Goal: Task Accomplishment & Management: Manage account settings

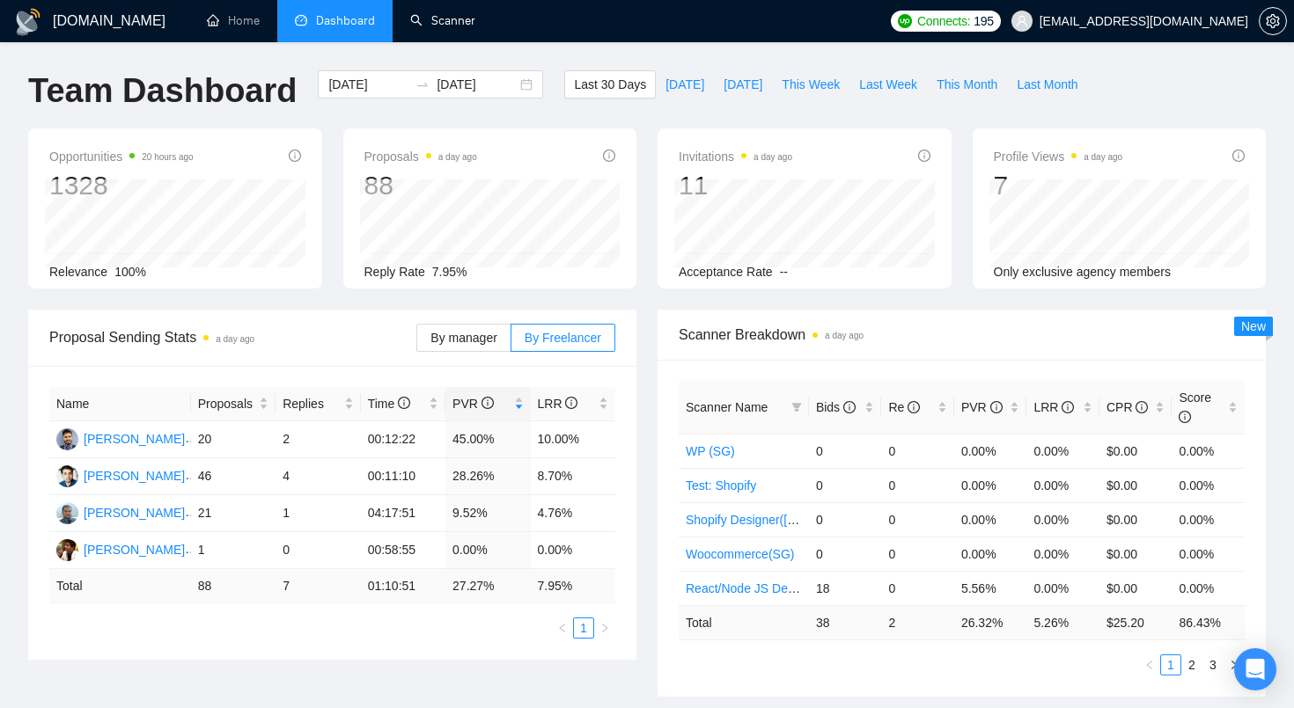
scroll to position [19, 0]
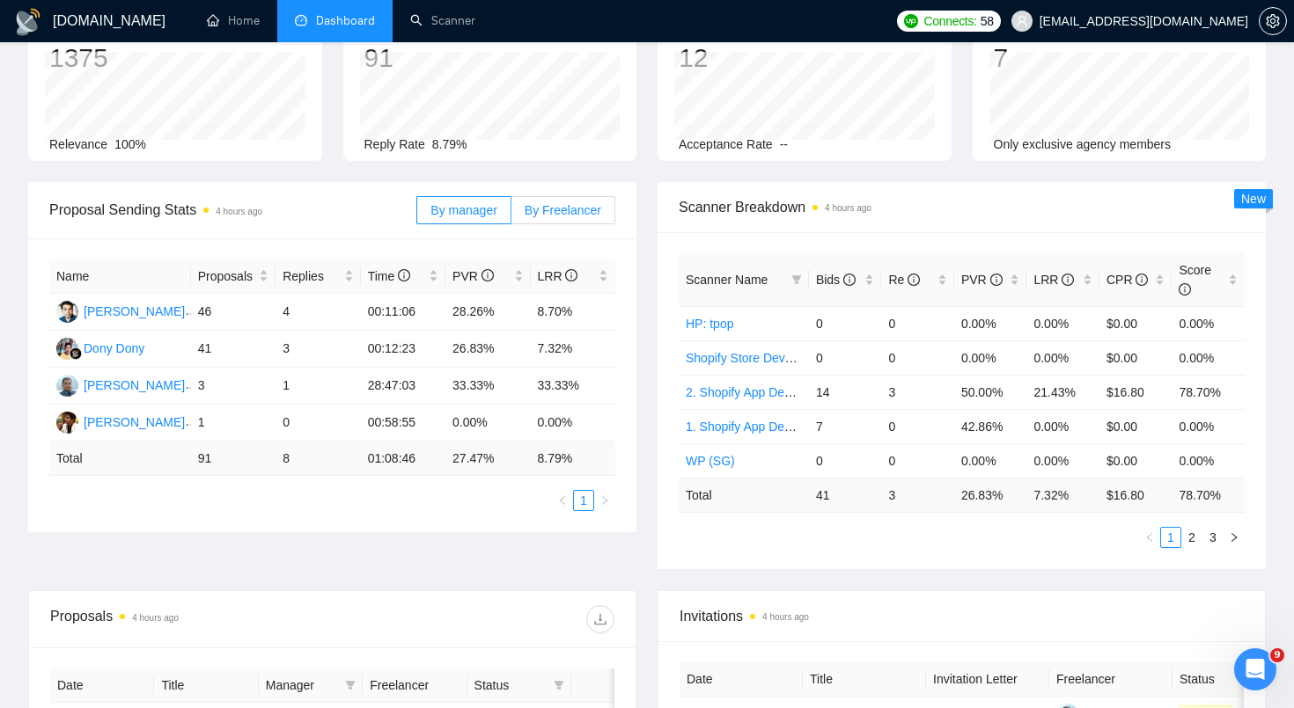
click at [554, 211] on span "By Freelancer" at bounding box center [562, 210] width 77 height 14
click at [511, 215] on input "By Freelancer" at bounding box center [511, 215] width 0 height 0
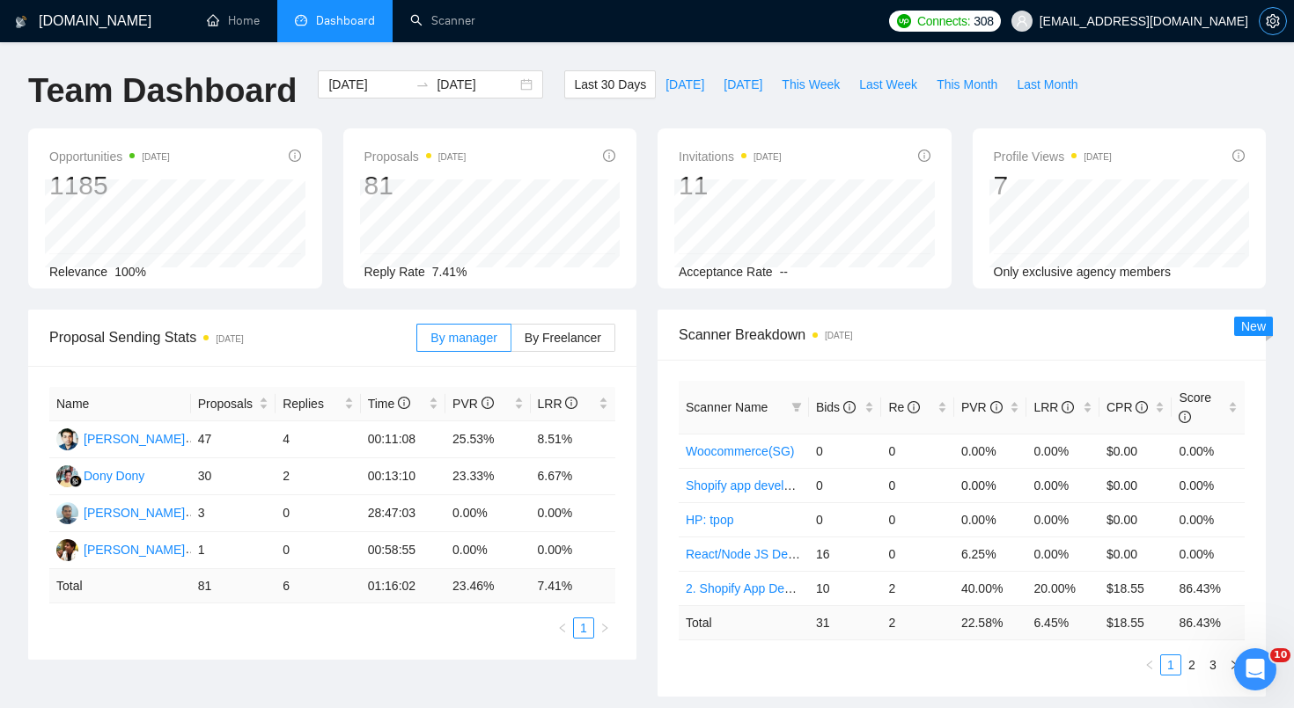
click at [1272, 26] on icon "setting" at bounding box center [1272, 21] width 14 height 14
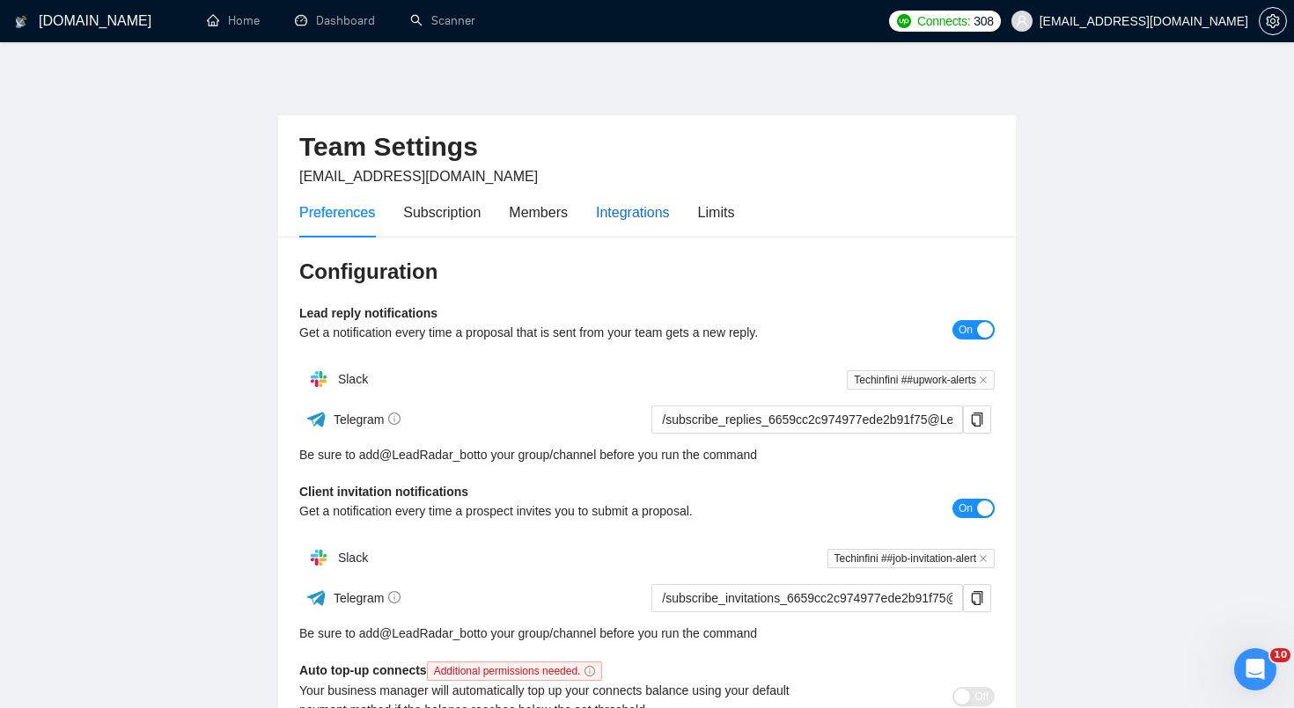
click at [627, 213] on div "Integrations" at bounding box center [633, 213] width 74 height 22
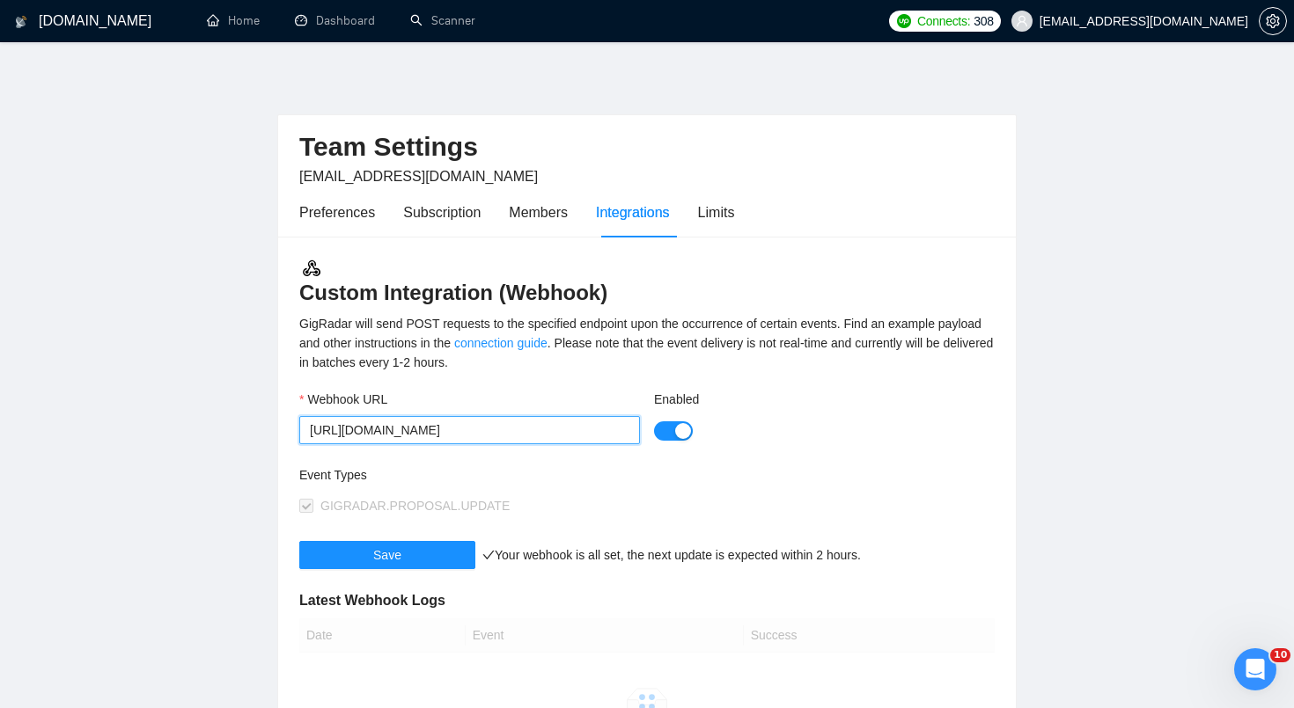
click at [502, 430] on input "[URL][DOMAIN_NAME]" at bounding box center [469, 430] width 341 height 28
paste input "text"
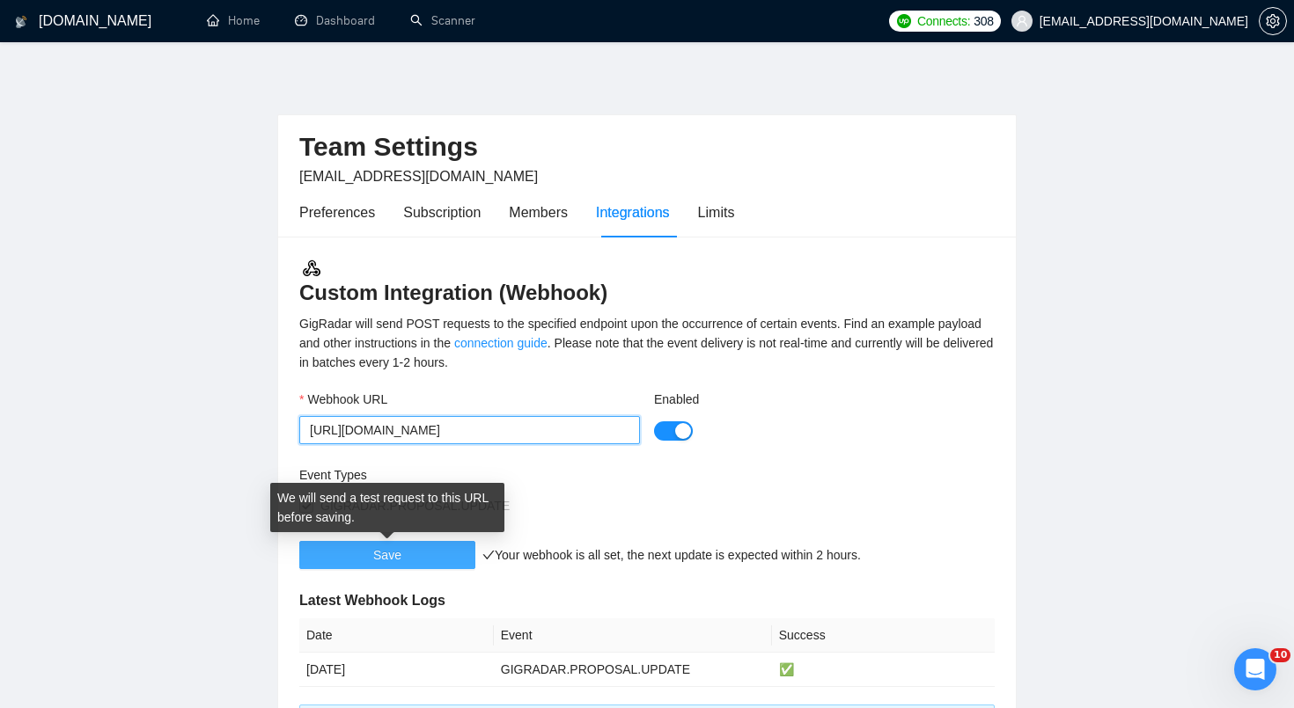
type input "[URL][DOMAIN_NAME]"
click at [427, 562] on button "Save" at bounding box center [387, 555] width 176 height 28
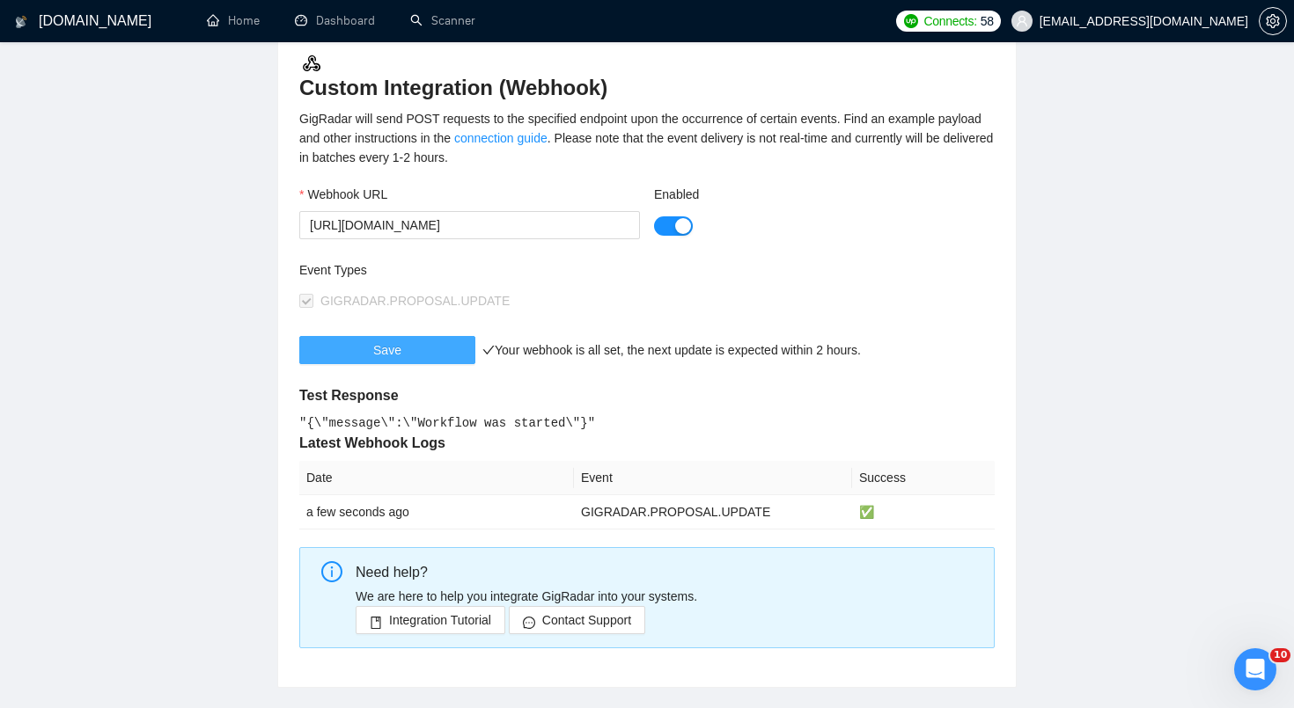
scroll to position [202, 0]
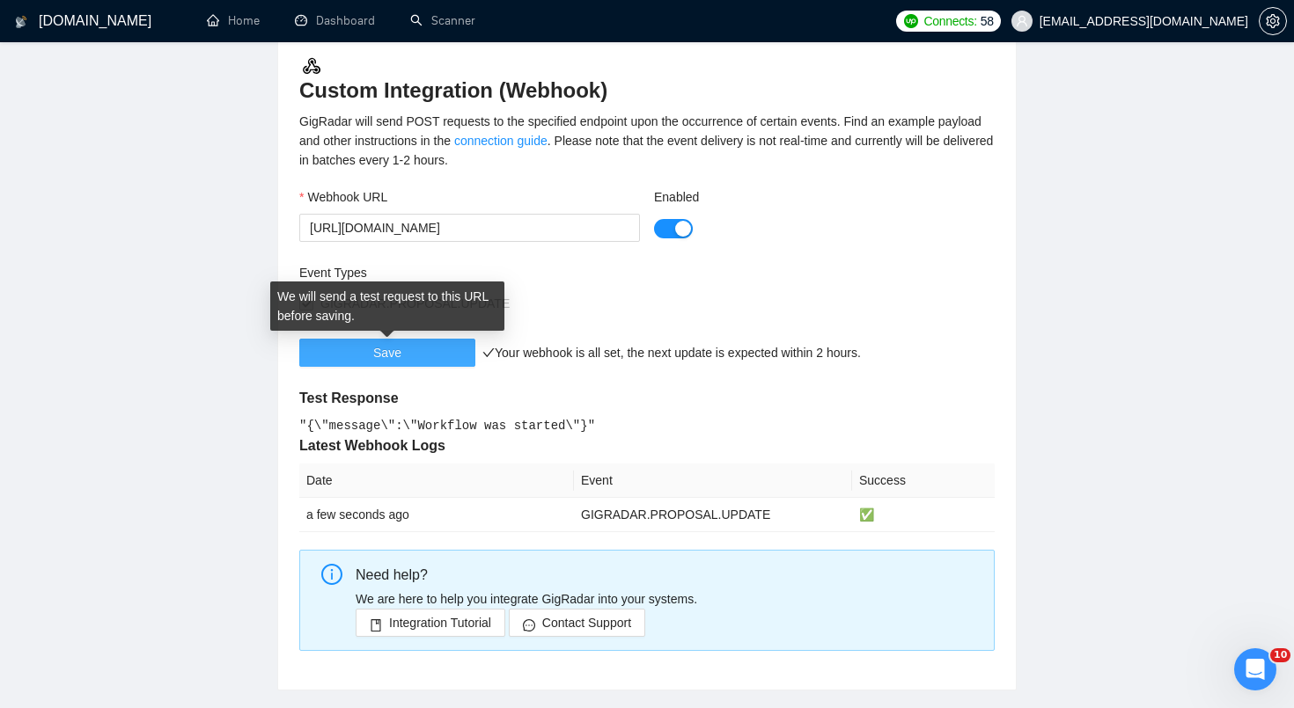
click at [429, 360] on button "Save" at bounding box center [387, 353] width 176 height 28
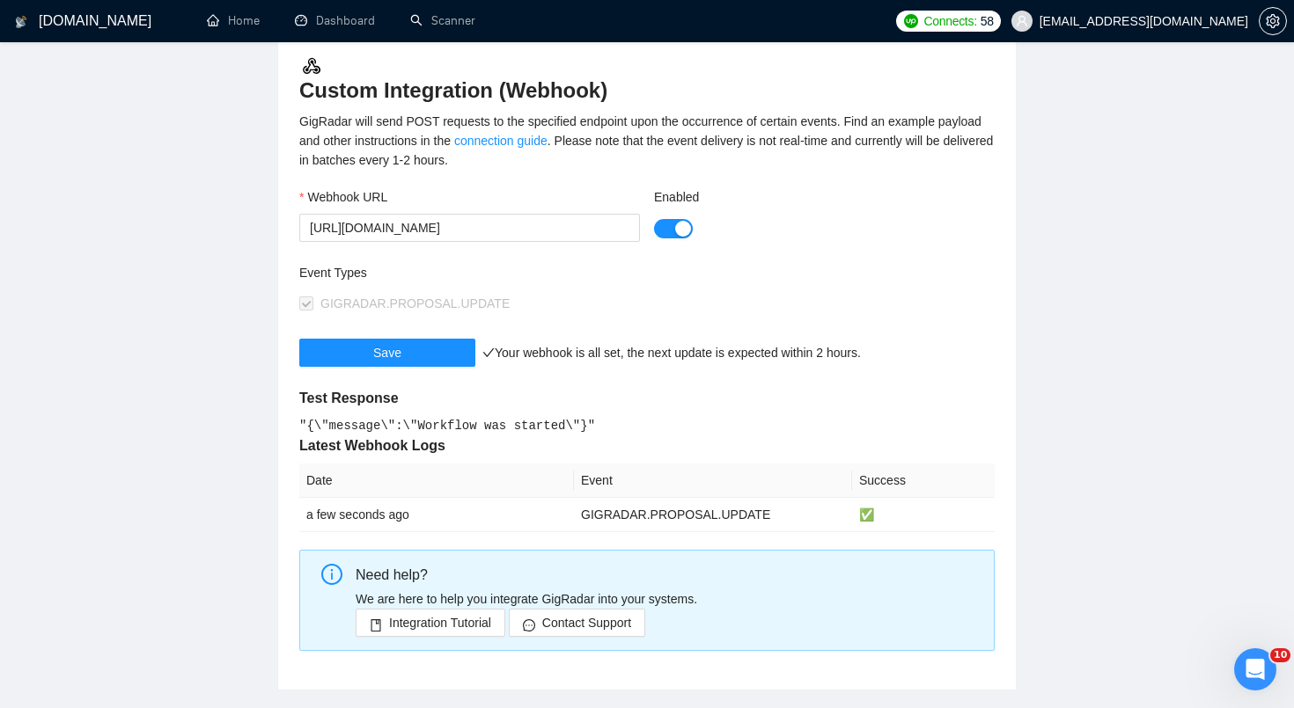
click at [95, 141] on main "Team Settings [EMAIL_ADDRESS][DOMAIN_NAME] Preferences Subscription Members Int…" at bounding box center [646, 279] width 1237 height 823
click at [1008, 339] on div "Custom Integration (Webhook) GigRadar will send POST requests to the specified …" at bounding box center [646, 362] width 737 height 656
click at [1132, 325] on main "Team Settings [EMAIL_ADDRESS][DOMAIN_NAME] Preferences Subscription Members Int…" at bounding box center [646, 279] width 1237 height 823
click at [113, 186] on main "Team Settings [EMAIL_ADDRESS][DOMAIN_NAME] Preferences Subscription Members Int…" at bounding box center [646, 279] width 1237 height 823
